Goal: Transaction & Acquisition: Download file/media

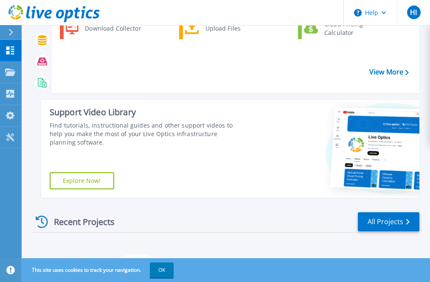
scroll to position [17, 0]
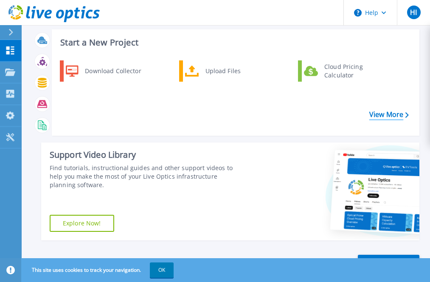
click at [397, 115] on link "View More" at bounding box center [388, 114] width 39 height 8
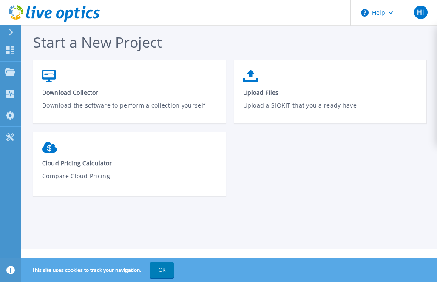
click at [167, 268] on button "OK" at bounding box center [162, 269] width 24 height 15
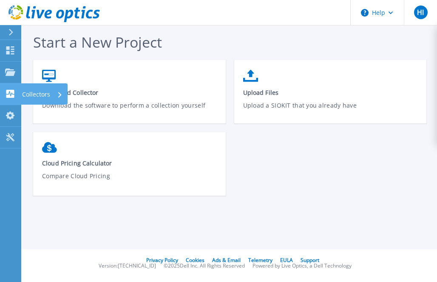
click at [14, 95] on icon at bounding box center [10, 94] width 8 height 8
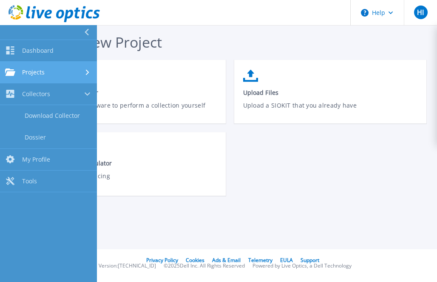
click at [60, 79] on link "Projects Projects" at bounding box center [48, 73] width 97 height 22
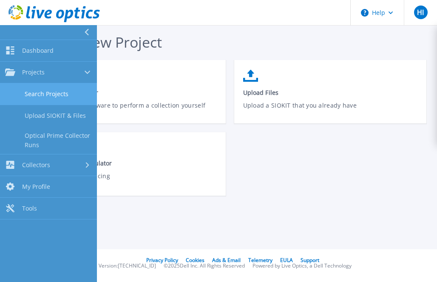
click at [58, 97] on link "Search Projects" at bounding box center [48, 94] width 97 height 22
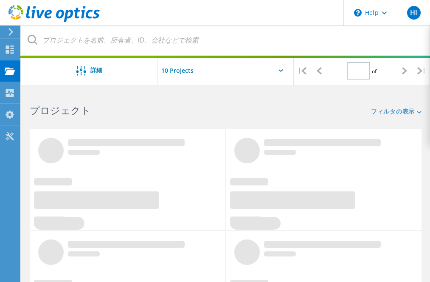
type input "1"
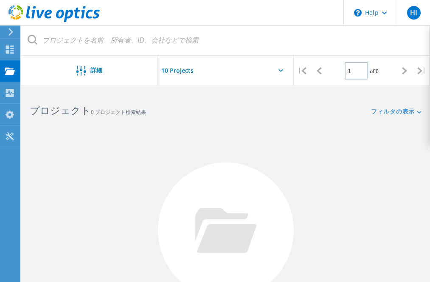
click at [280, 72] on div at bounding box center [226, 73] width 136 height 35
click at [11, 94] on use at bounding box center [10, 93] width 8 height 8
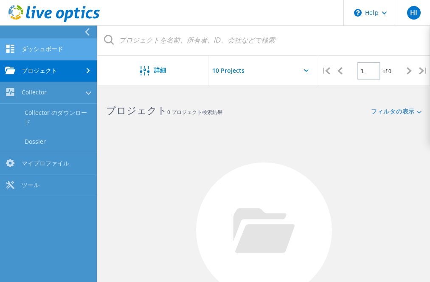
click at [48, 51] on link "ダッシュボード" at bounding box center [48, 50] width 97 height 22
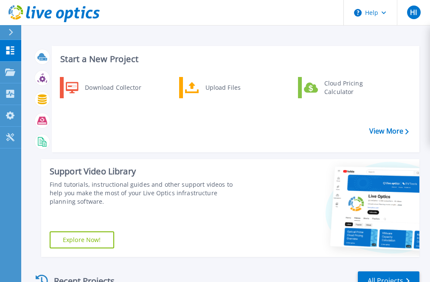
click at [12, 30] on icon at bounding box center [10, 32] width 5 height 7
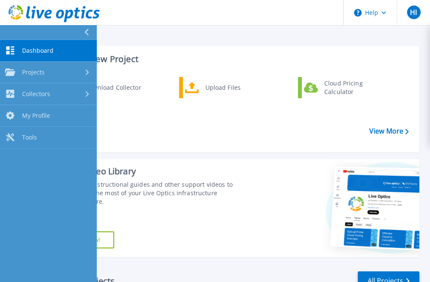
click at [83, 28] on button at bounding box center [48, 32] width 97 height 15
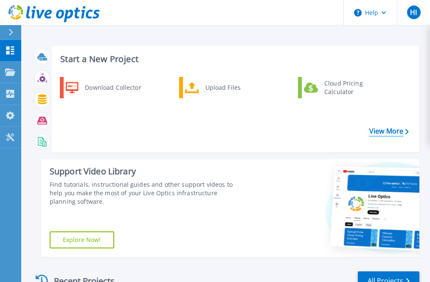
click at [383, 130] on link "View More" at bounding box center [388, 131] width 39 height 8
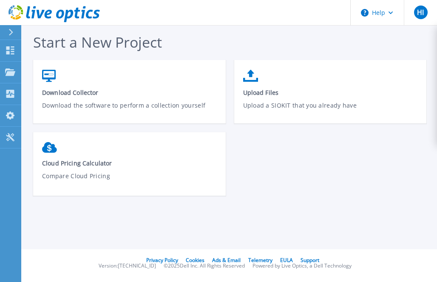
click at [9, 32] on icon at bounding box center [10, 32] width 5 height 7
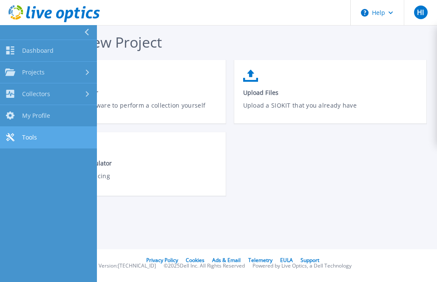
click at [51, 136] on link "Tools Tools" at bounding box center [48, 138] width 97 height 22
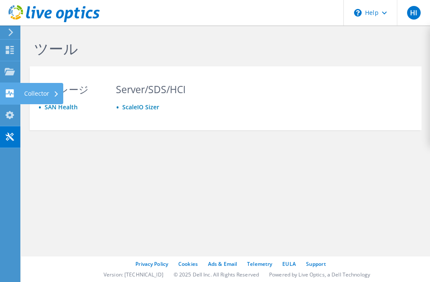
click at [14, 91] on use at bounding box center [10, 93] width 8 height 8
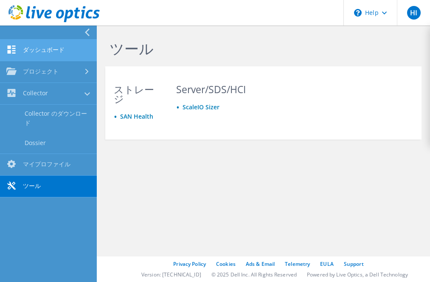
click at [59, 49] on link "ダッシュボード" at bounding box center [48, 50] width 97 height 22
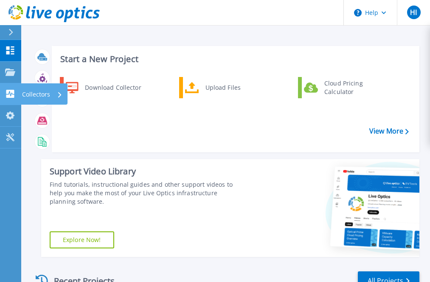
click at [45, 94] on p "Collectors" at bounding box center [36, 94] width 28 height 22
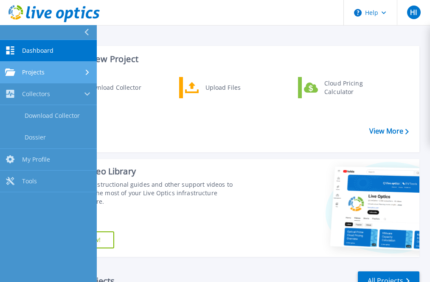
drag, startPoint x: 45, startPoint y: 94, endPoint x: 30, endPoint y: 72, distance: 27.4
click at [30, 72] on span "Projects" at bounding box center [33, 72] width 23 height 8
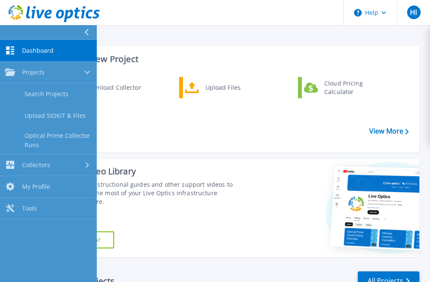
click at [87, 29] on icon at bounding box center [87, 32] width 4 height 7
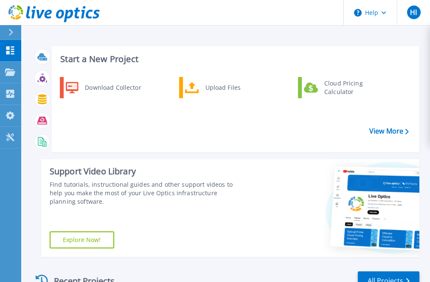
click at [29, 11] on icon at bounding box center [28, 12] width 4 height 12
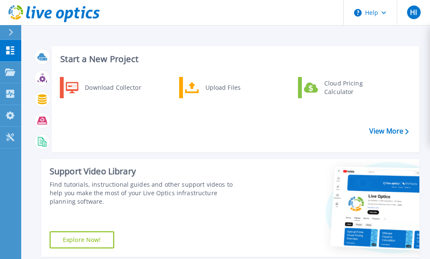
click at [13, 176] on div "Dashboard Dashboard Projects Projects Search Projects Upload SIOKIT & Files Opt…" at bounding box center [10, 150] width 21 height 220
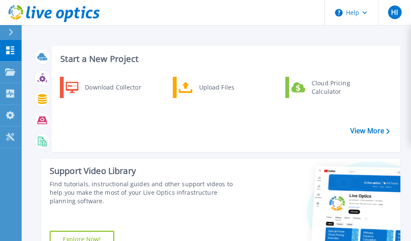
click at [7, 188] on div "Dashboard Dashboard Projects Projects Search Projects Upload SIOKIT & Files Opt…" at bounding box center [10, 141] width 21 height 202
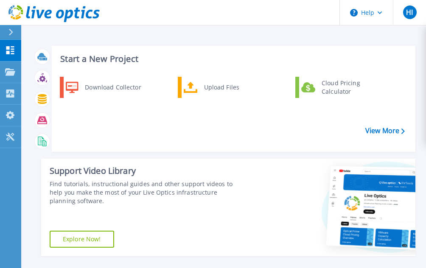
click at [5, 236] on div "Dashboard Dashboard Projects Projects Search Projects Upload SIOKIT & Files Opt…" at bounding box center [10, 154] width 21 height 229
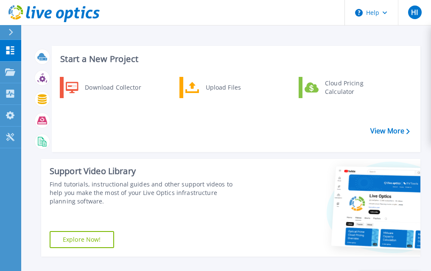
click at [189, 183] on div "Find tutorials, instructional guides and other support videos to help you make …" at bounding box center [147, 192] width 195 height 25
click at [222, 183] on div "Find tutorials, instructional guides and other support videos to help you make …" at bounding box center [147, 192] width 195 height 25
drag, startPoint x: 257, startPoint y: 193, endPoint x: 268, endPoint y: 209, distance: 19.0
click at [257, 194] on div at bounding box center [336, 208] width 170 height 98
click at [275, 215] on div at bounding box center [336, 208] width 170 height 98
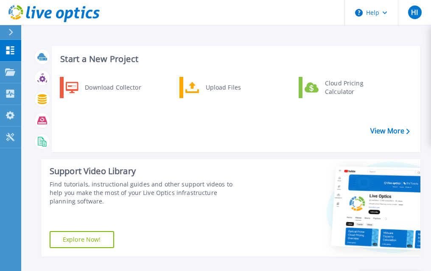
click at [295, 202] on div at bounding box center [336, 208] width 170 height 98
click at [247, 189] on div "Support Video Library Find tutorials, instructional guides and other support vi…" at bounding box center [231, 208] width 380 height 98
click at [214, 192] on div "Find tutorials, instructional guides and other support videos to help you make …" at bounding box center [147, 192] width 195 height 25
click at [11, 222] on div "Dashboard Dashboard Projects Projects Search Projects Upload SIOKIT & Files Opt…" at bounding box center [10, 156] width 21 height 232
click at [9, 74] on icon at bounding box center [10, 71] width 10 height 7
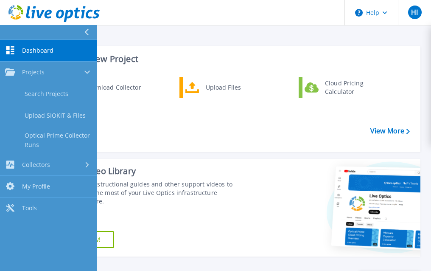
click at [18, 51] on link "Dashboard Dashboard" at bounding box center [48, 51] width 97 height 22
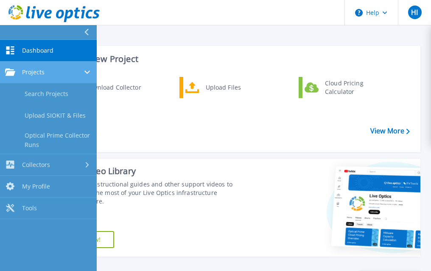
click at [14, 69] on icon at bounding box center [10, 71] width 10 height 7
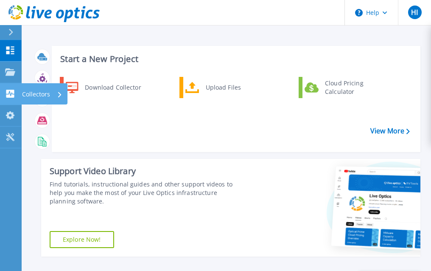
click at [11, 94] on icon at bounding box center [10, 94] width 10 height 8
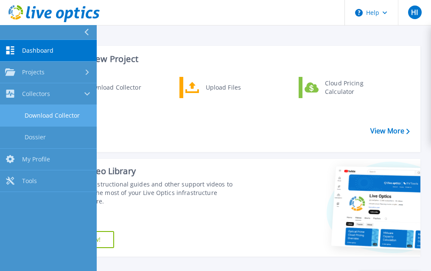
click at [43, 115] on link "Download Collector" at bounding box center [48, 116] width 97 height 22
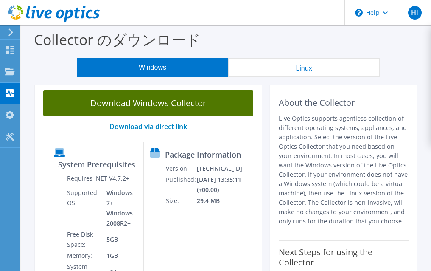
click at [179, 103] on link "Download Windows Collector" at bounding box center [148, 102] width 210 height 25
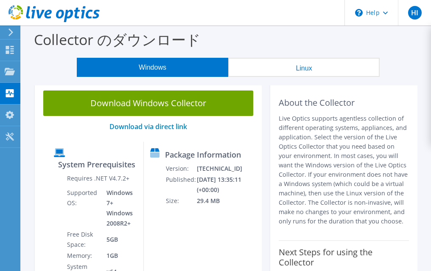
click at [26, 194] on section "Download Windows Collector Download via direct link System Prerequisites Requir…" at bounding box center [226, 222] width 402 height 281
